Goal: Transaction & Acquisition: Obtain resource

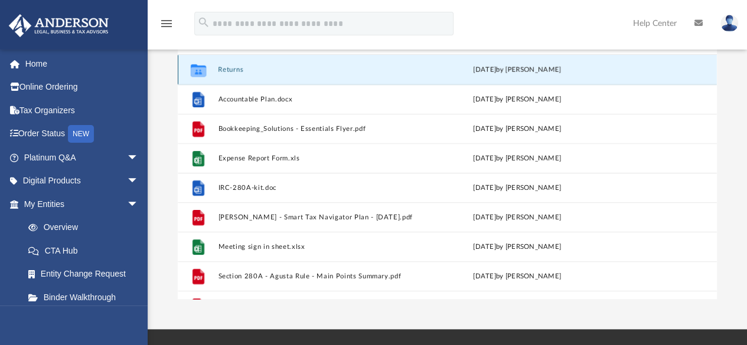
click at [227, 73] on button "Returns" at bounding box center [316, 70] width 196 height 8
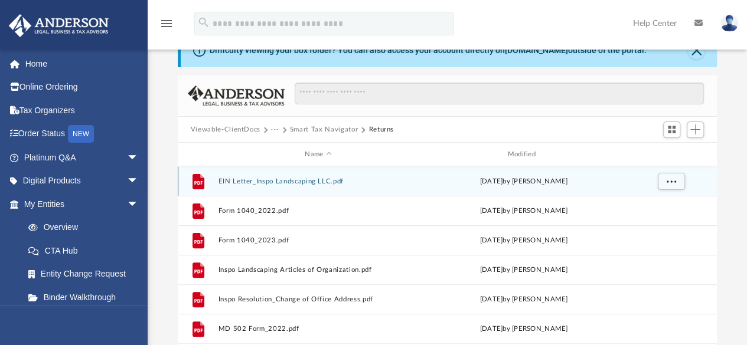
scroll to position [31, 0]
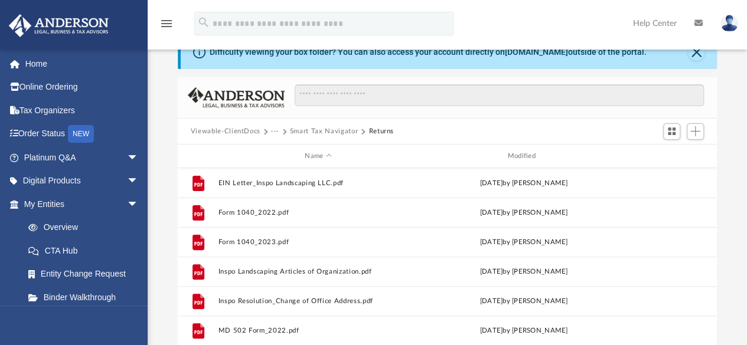
click at [325, 127] on button "Smart Tax Navigator" at bounding box center [324, 131] width 68 height 11
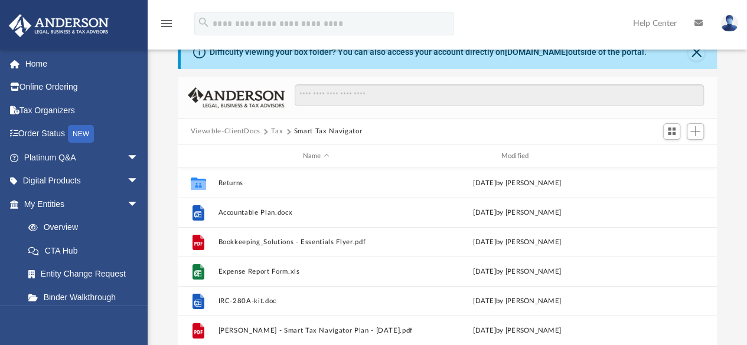
click at [228, 128] on button "Viewable-ClientDocs" at bounding box center [226, 131] width 70 height 11
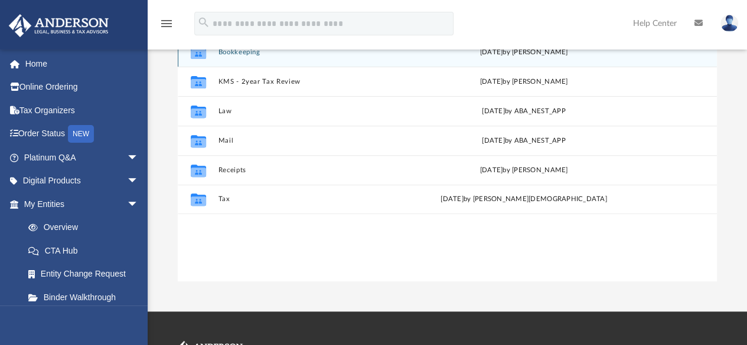
scroll to position [169, 0]
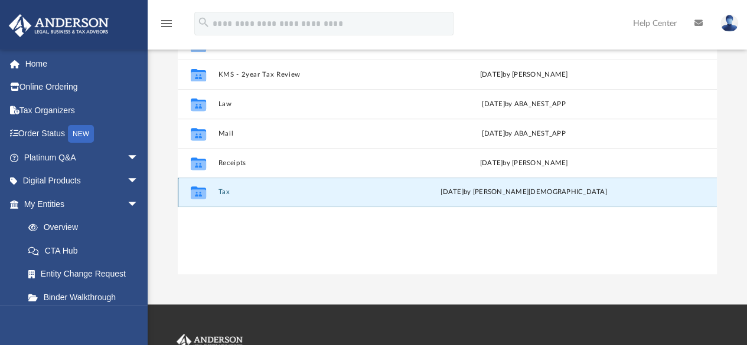
click at [221, 192] on button "Tax" at bounding box center [318, 193] width 200 height 8
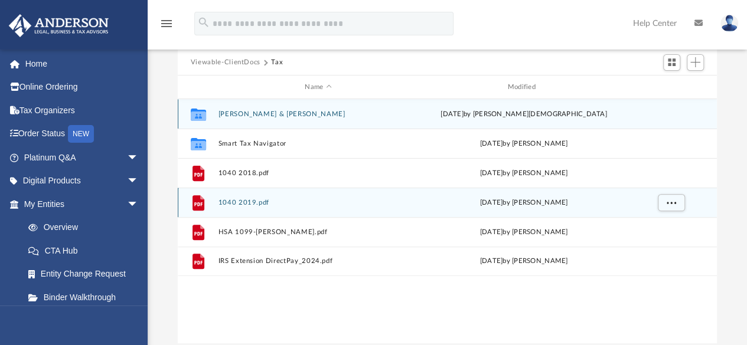
scroll to position [99, 0]
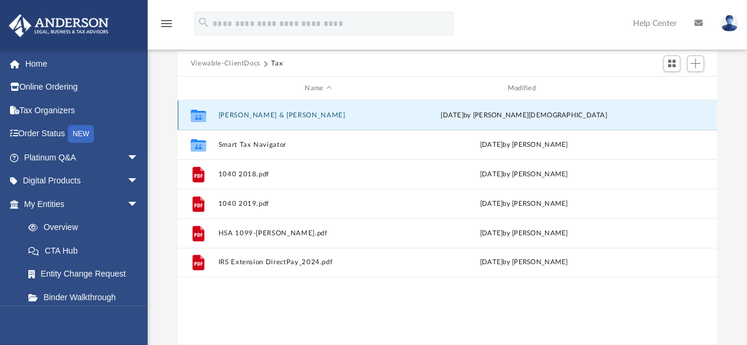
click at [252, 115] on button "[PERSON_NAME] & [PERSON_NAME]" at bounding box center [318, 116] width 200 height 8
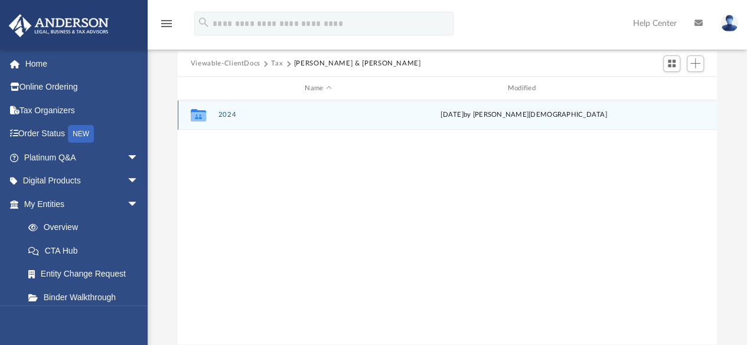
click at [226, 116] on button "2024" at bounding box center [318, 116] width 200 height 8
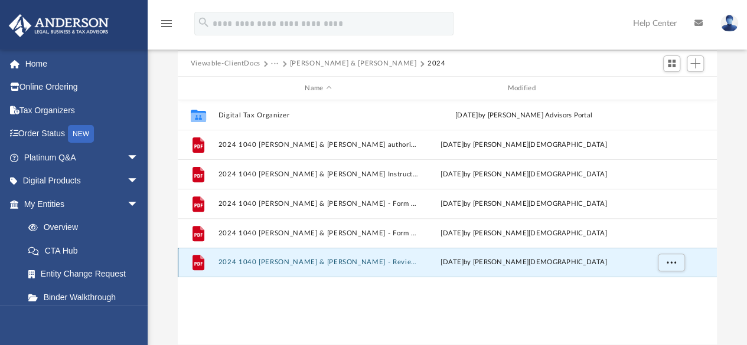
click at [328, 262] on button "2024 1040 [PERSON_NAME] & [PERSON_NAME] - Review Copy.pdf" at bounding box center [318, 263] width 200 height 8
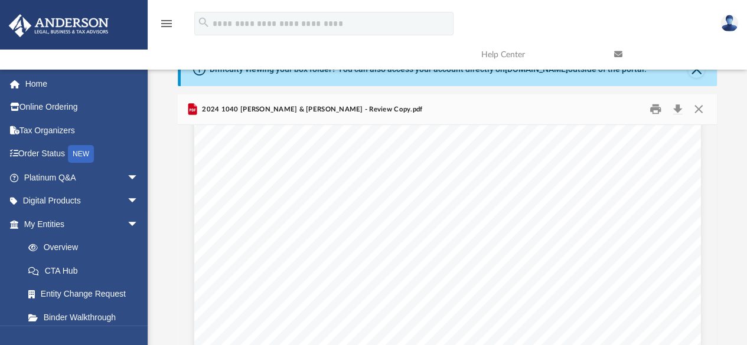
scroll to position [0, 0]
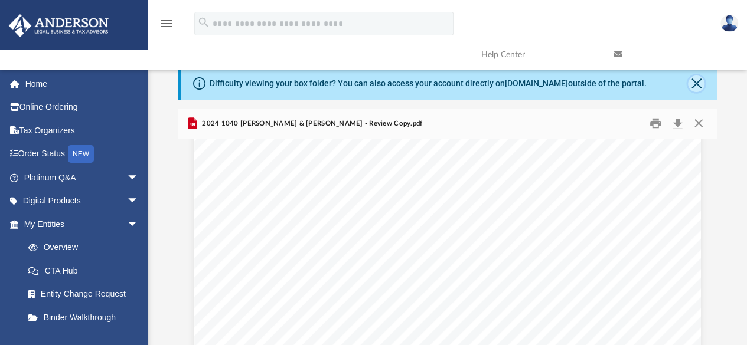
click at [701, 84] on button "Close" at bounding box center [696, 84] width 17 height 17
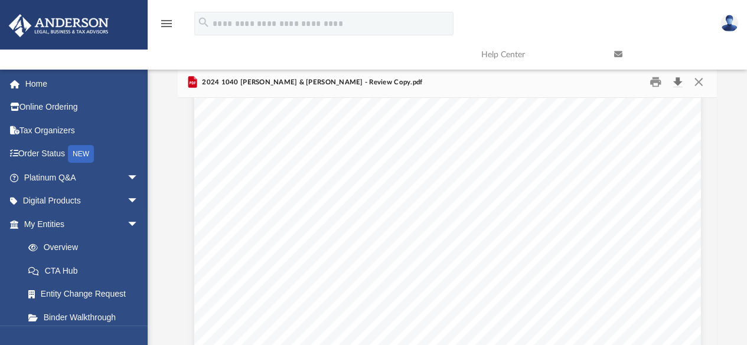
click at [676, 80] on button "Download" at bounding box center [677, 82] width 21 height 18
click at [730, 26] on img at bounding box center [729, 23] width 18 height 17
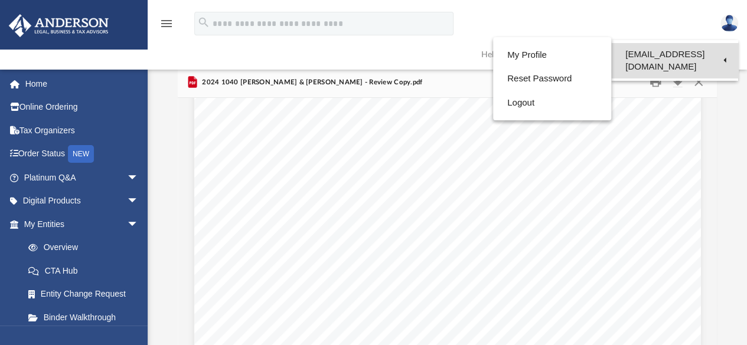
click at [710, 59] on link "[EMAIL_ADDRESS][DOMAIN_NAME]" at bounding box center [674, 60] width 127 height 35
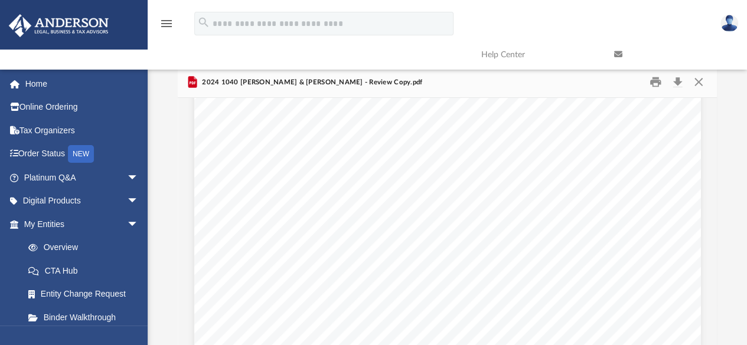
click at [726, 31] on link at bounding box center [671, 54] width 133 height 47
click at [733, 25] on img at bounding box center [729, 23] width 18 height 17
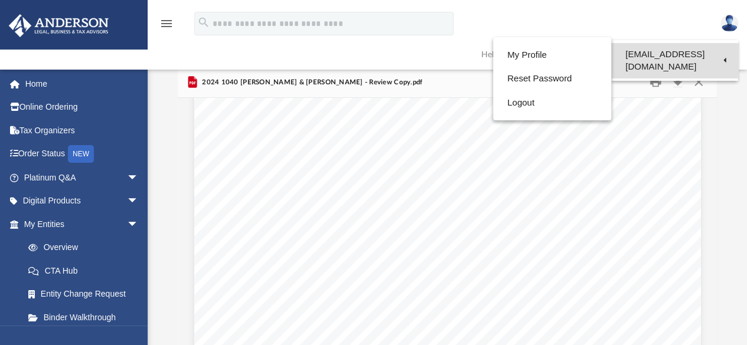
click at [719, 59] on link "[EMAIL_ADDRESS][DOMAIN_NAME]" at bounding box center [674, 60] width 127 height 35
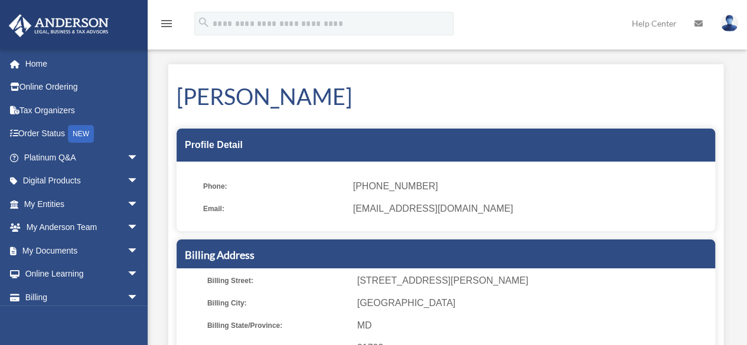
click at [726, 27] on img at bounding box center [729, 23] width 18 height 17
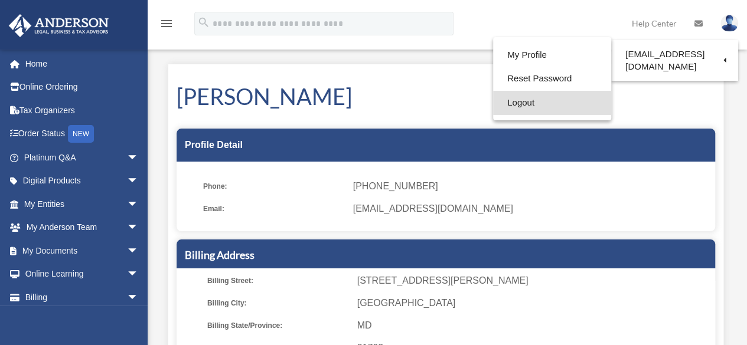
click at [515, 103] on link "Logout" at bounding box center [552, 103] width 118 height 24
